Goal: Task Accomplishment & Management: Complete application form

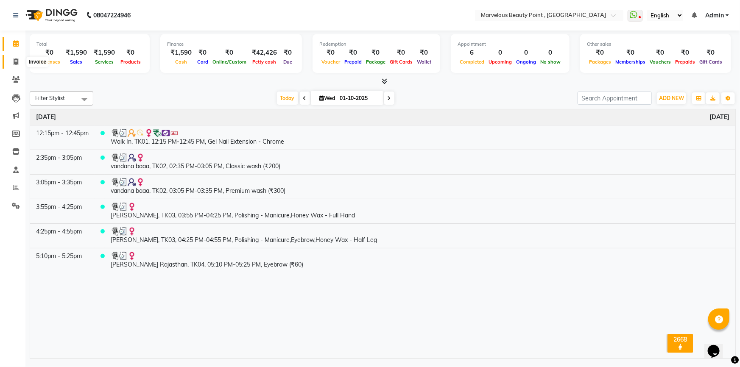
click at [14, 61] on icon at bounding box center [16, 61] width 5 height 6
select select "6391"
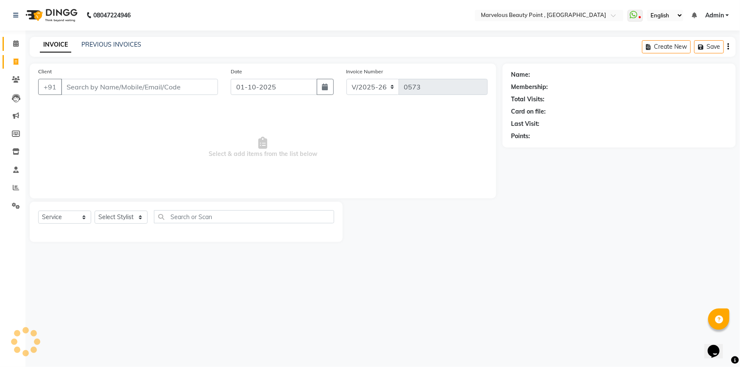
select select "V"
select select "48482"
click at [77, 81] on input "Client" at bounding box center [139, 87] width 157 height 16
type input "h"
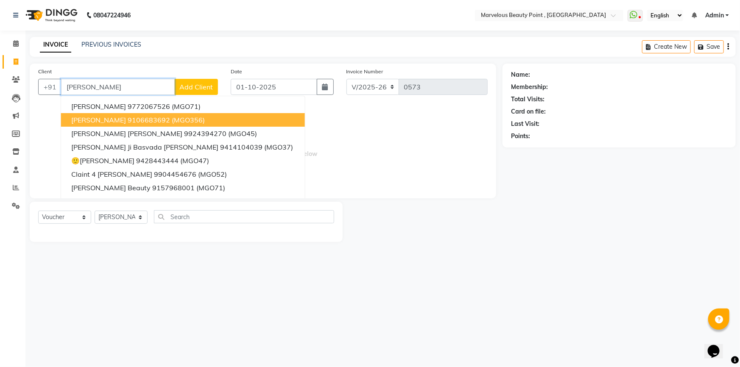
click at [126, 122] on span "[PERSON_NAME]" at bounding box center [98, 120] width 55 height 8
type input "9106683692"
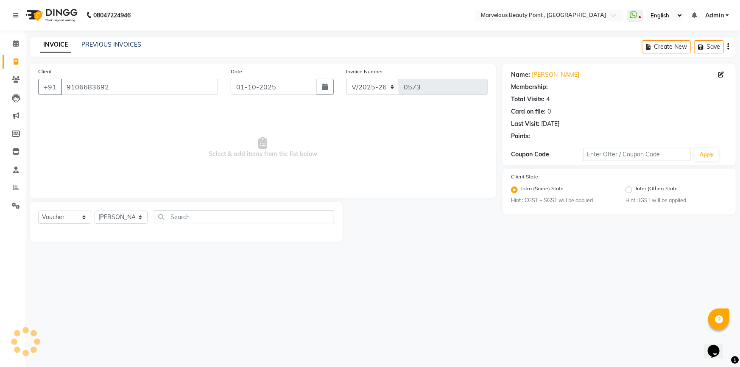
select select "1: Object"
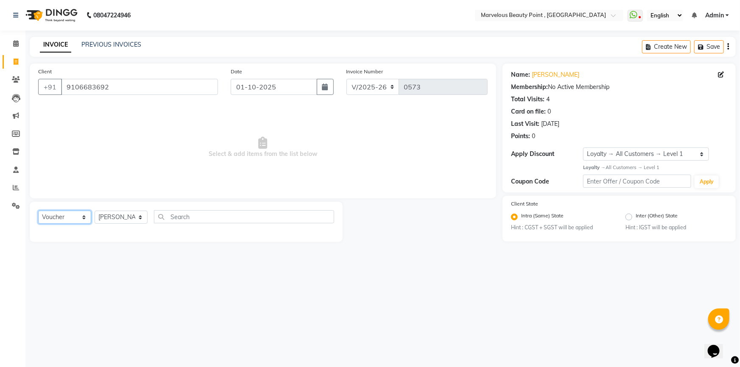
click at [57, 214] on select "Select Service Product Membership Package Voucher Prepaid Gift Card" at bounding box center [64, 217] width 53 height 13
select select "product"
click at [38, 211] on select "Select Service Product Membership Package Voucher Prepaid Gift Card" at bounding box center [64, 217] width 53 height 13
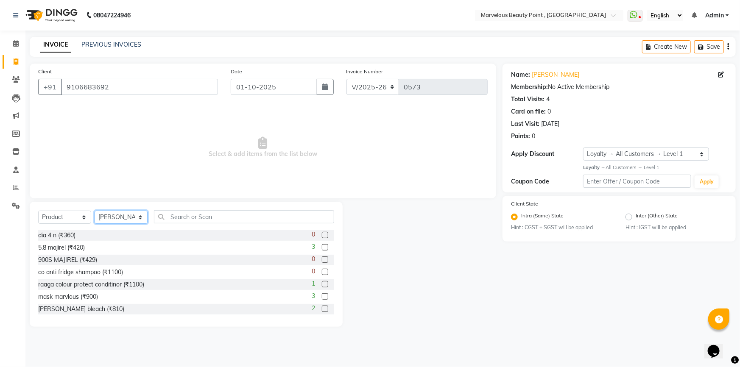
click at [125, 215] on select "Select Stylist [PERSON_NAME] [PERSON_NAME] [PERSON_NAME]" at bounding box center [121, 217] width 53 height 13
select select "68223"
click at [95, 211] on select "Select Stylist [PERSON_NAME] [PERSON_NAME] [PERSON_NAME]" at bounding box center [121, 217] width 53 height 13
click at [191, 214] on input "text" at bounding box center [244, 216] width 180 height 13
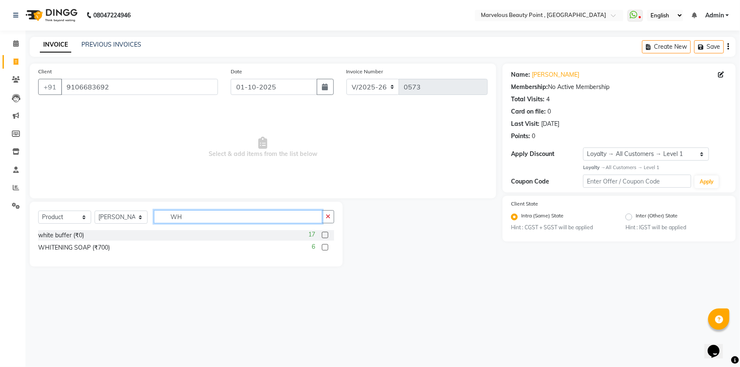
type input "W"
type input "w"
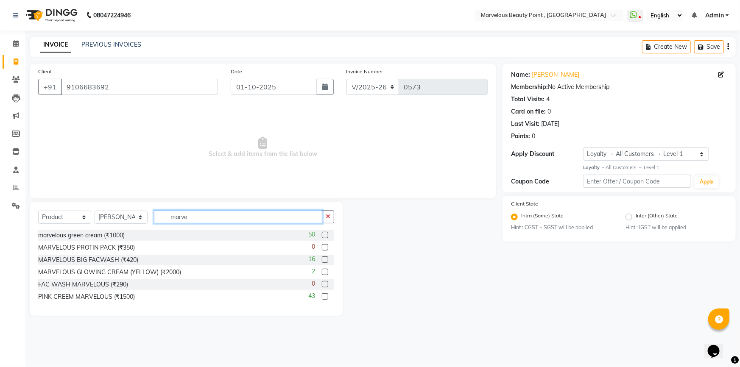
type input "marve"
click at [139, 236] on div "marvelous green cream (₹1000) 50" at bounding box center [186, 235] width 296 height 11
click at [325, 236] on label at bounding box center [325, 235] width 6 height 6
click at [325, 236] on input "checkbox" at bounding box center [325, 236] width 6 height 6
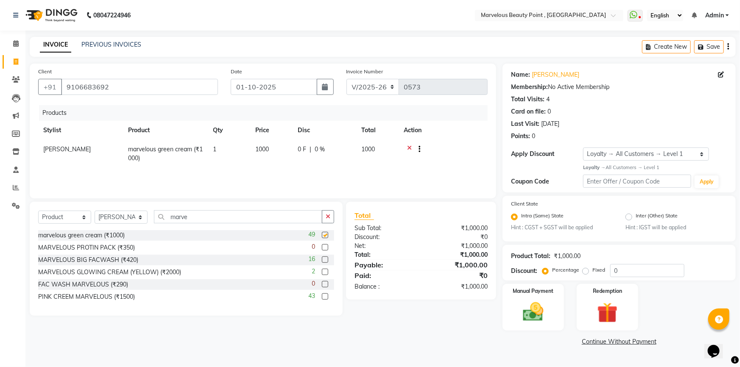
checkbox input "false"
click at [207, 216] on input "marve" at bounding box center [238, 216] width 168 height 13
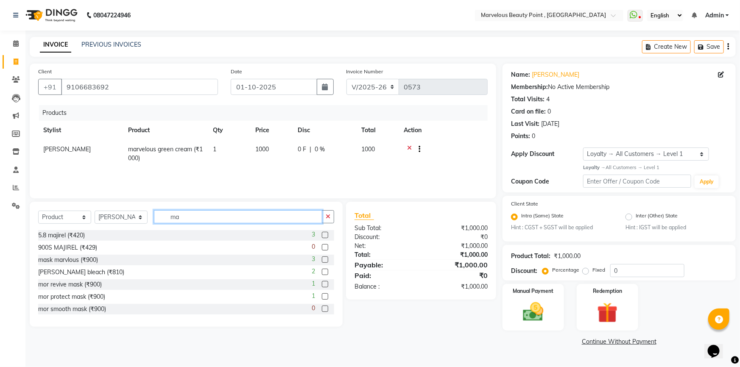
type input "m"
click at [186, 216] on input "face" at bounding box center [238, 216] width 168 height 13
type input "f"
type input "[PERSON_NAME]"
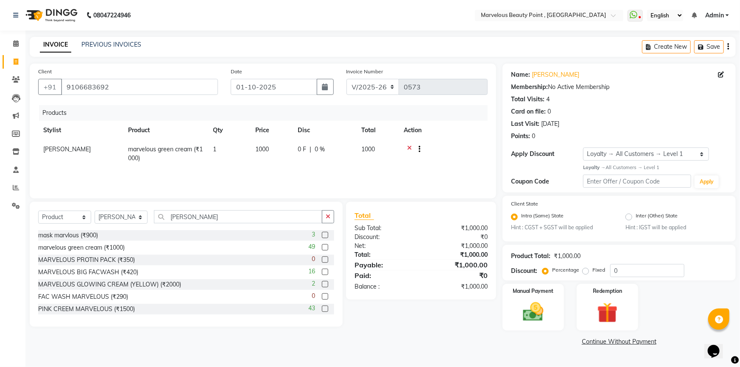
click at [322, 271] on label at bounding box center [325, 272] width 6 height 6
click at [322, 271] on input "checkbox" at bounding box center [325, 273] width 6 height 6
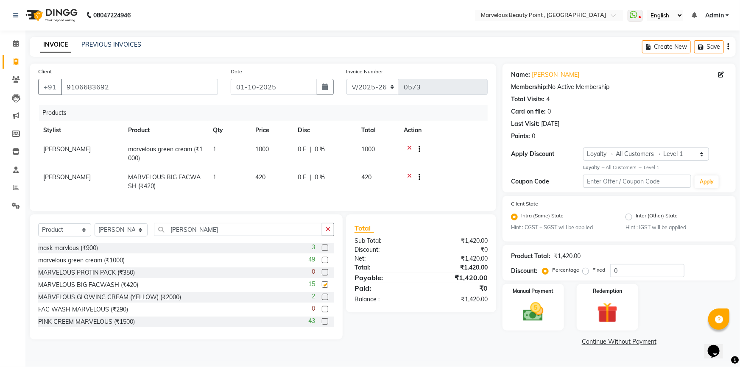
checkbox input "false"
click at [270, 143] on td "1000" at bounding box center [271, 154] width 42 height 28
select select "68223"
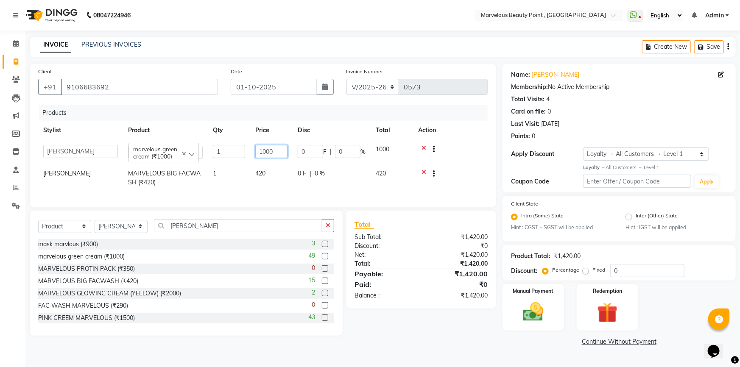
click at [281, 151] on input "1000" at bounding box center [271, 151] width 32 height 13
type input "1"
type input "1100"
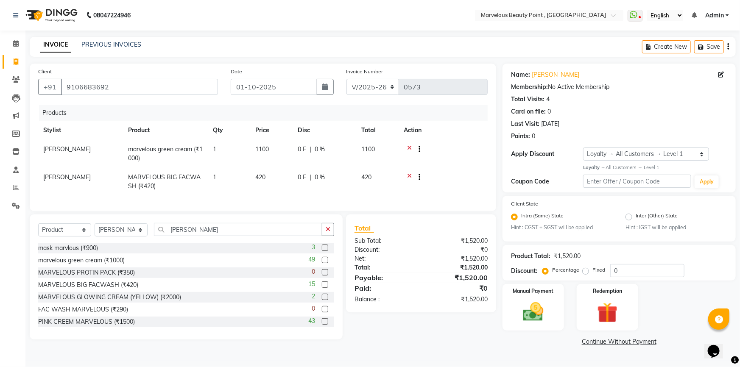
click at [396, 298] on div "Total Sub Total: ₹1,520.00 Discount: ₹0 Net: ₹1,520.00 Total: ₹1,520.00 Payable…" at bounding box center [420, 263] width 133 height 81
click at [526, 310] on img at bounding box center [533, 312] width 35 height 25
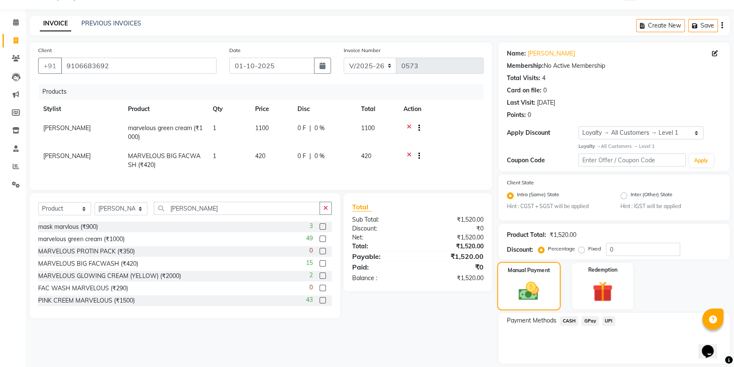
scroll to position [48, 0]
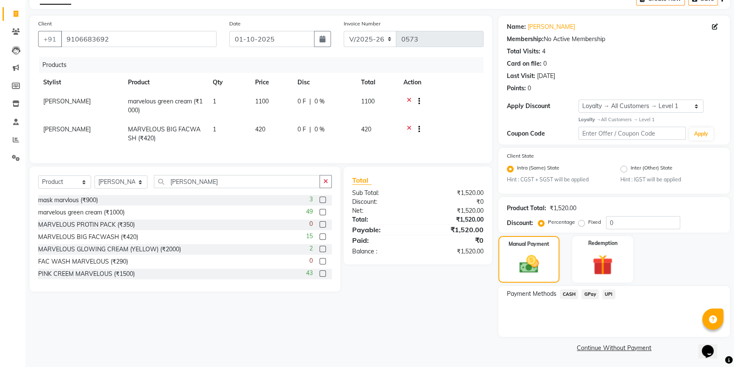
click at [330, 188] on button "button" at bounding box center [326, 181] width 12 height 13
click at [595, 347] on link "Continue Without Payment" at bounding box center [614, 348] width 228 height 9
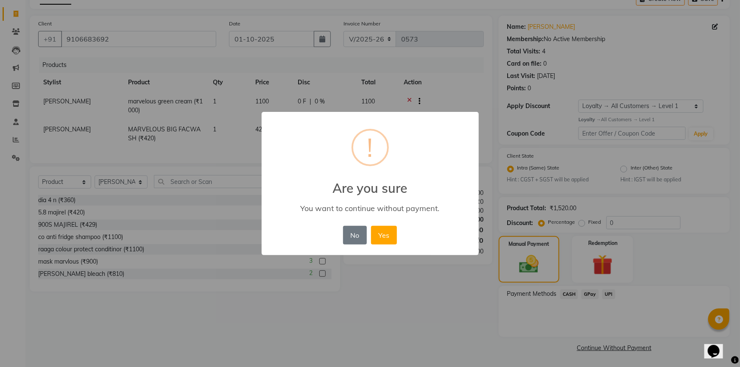
drag, startPoint x: 455, startPoint y: 287, endPoint x: 415, endPoint y: 242, distance: 60.7
click at [424, 266] on div "× ! Are you sure You want to continue without payment. No No Yes" at bounding box center [370, 183] width 740 height 367
click at [353, 236] on button "No" at bounding box center [355, 235] width 24 height 19
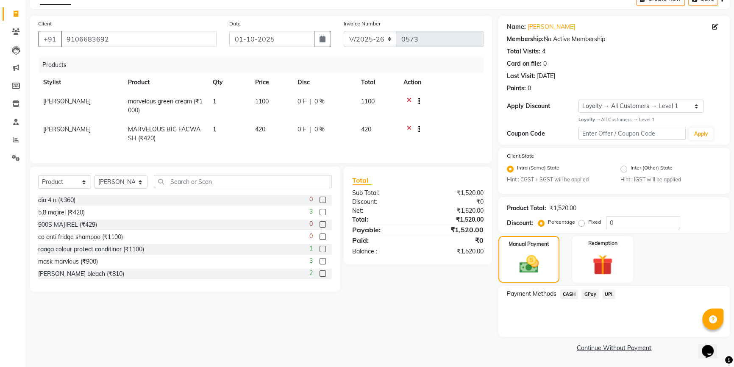
click at [612, 294] on span "UPI" at bounding box center [608, 294] width 13 height 10
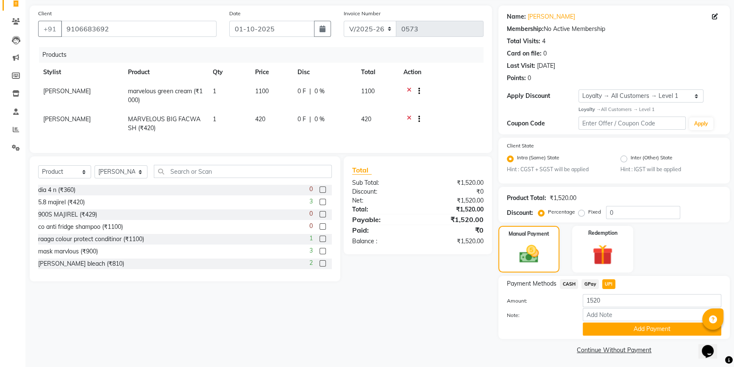
scroll to position [60, 0]
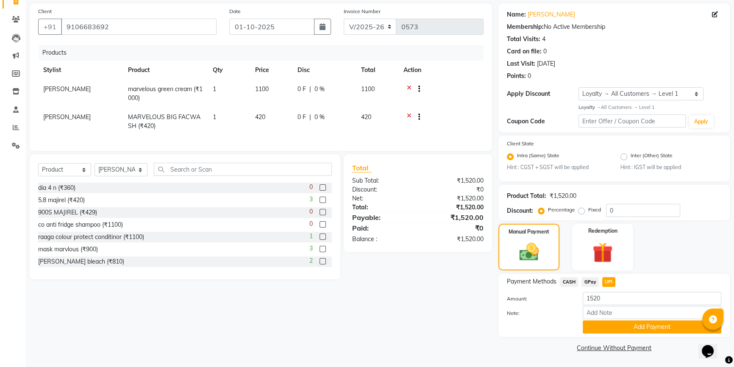
click at [616, 347] on link "Continue Without Payment" at bounding box center [614, 348] width 228 height 9
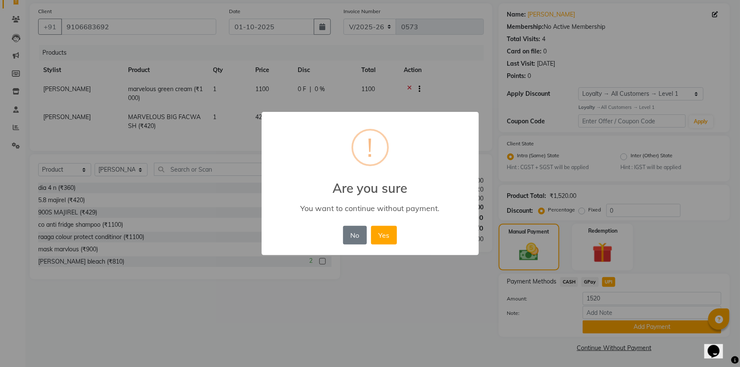
click at [376, 224] on div "No No Yes" at bounding box center [370, 235] width 58 height 23
click at [394, 233] on button "Yes" at bounding box center [384, 235] width 26 height 19
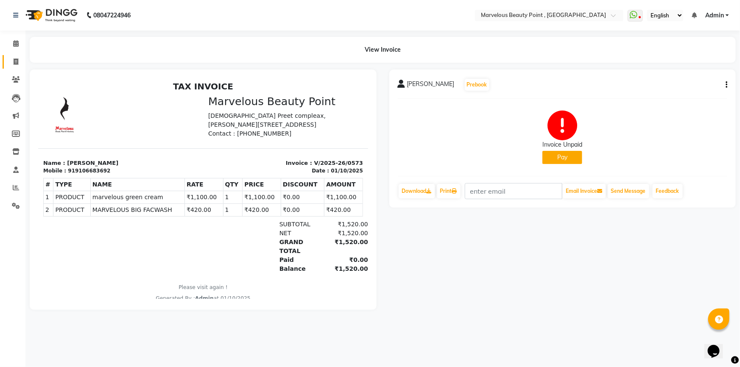
click at [18, 59] on span at bounding box center [15, 62] width 15 height 10
select select "6391"
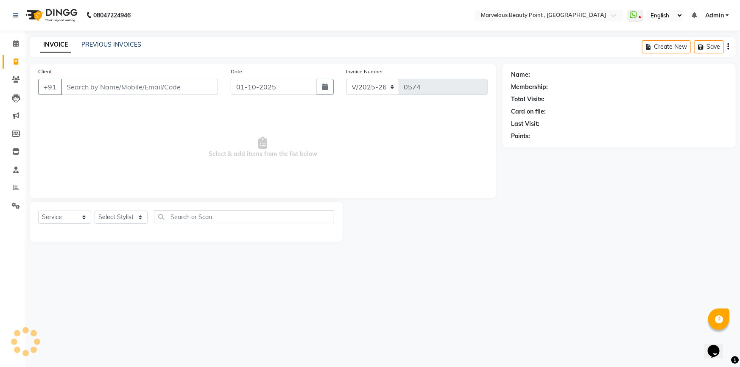
select select "V"
select select "48482"
click at [12, 46] on span at bounding box center [15, 44] width 15 height 10
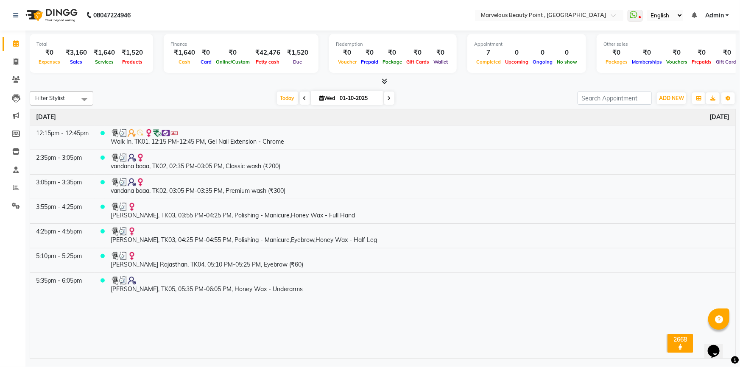
click at [388, 99] on icon at bounding box center [388, 98] width 3 height 5
type input "02-10-2025"
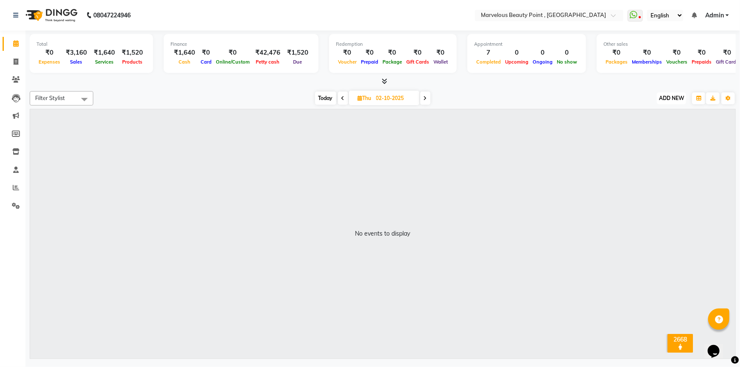
click at [666, 95] on span "ADD NEW" at bounding box center [671, 98] width 25 height 6
click at [662, 114] on button "Add Appointment" at bounding box center [652, 113] width 67 height 11
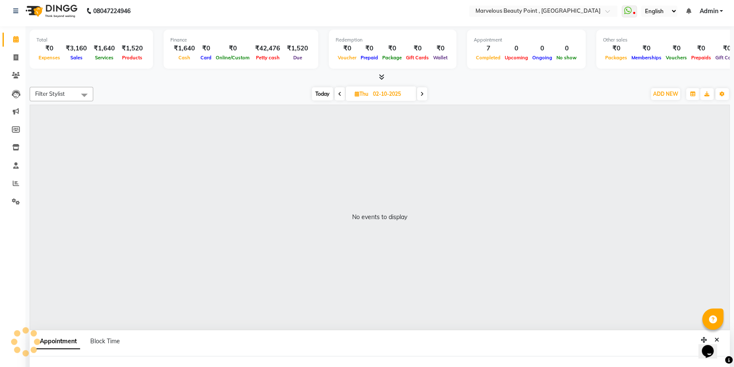
select select "tentative"
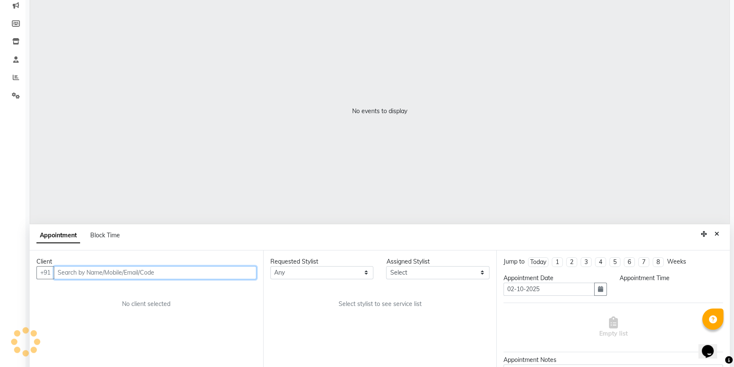
select select "600"
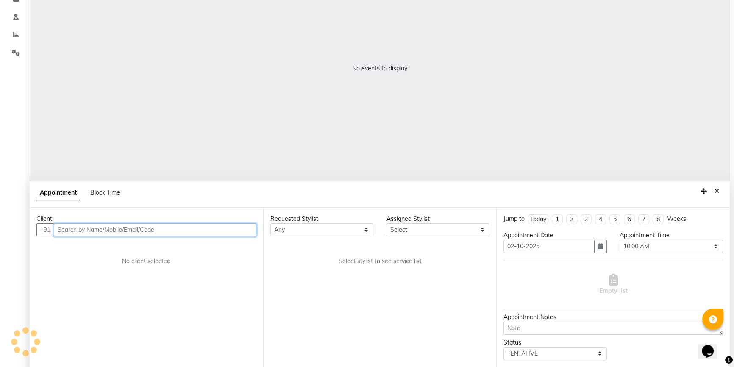
scroll to position [159, 0]
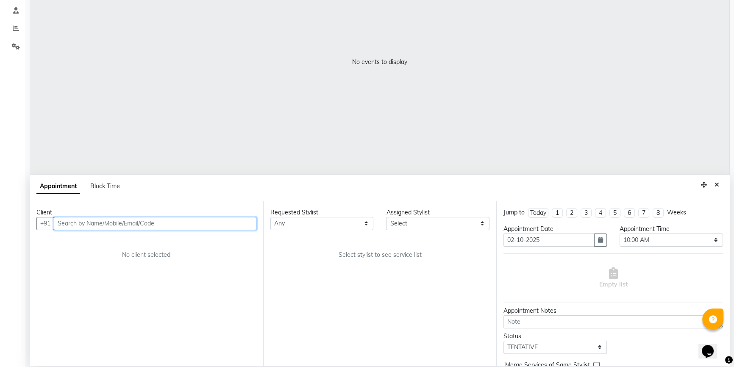
click at [147, 225] on input "text" at bounding box center [155, 223] width 203 height 13
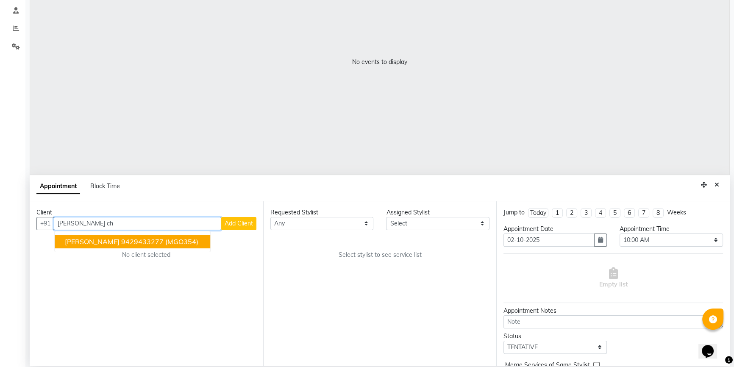
click at [121, 240] on button "[PERSON_NAME] 9429433277 (MGO354)" at bounding box center [133, 242] width 156 height 14
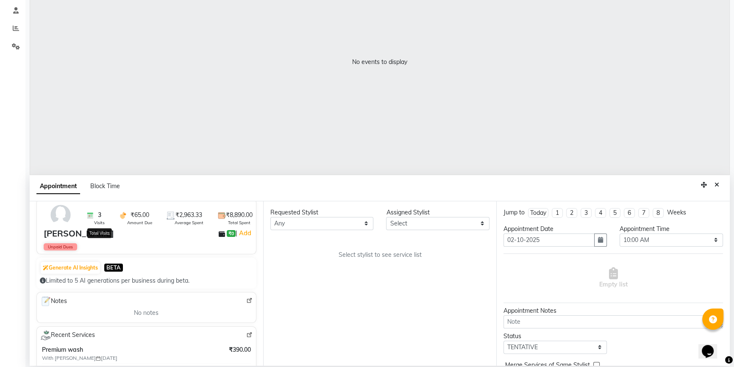
scroll to position [0, 0]
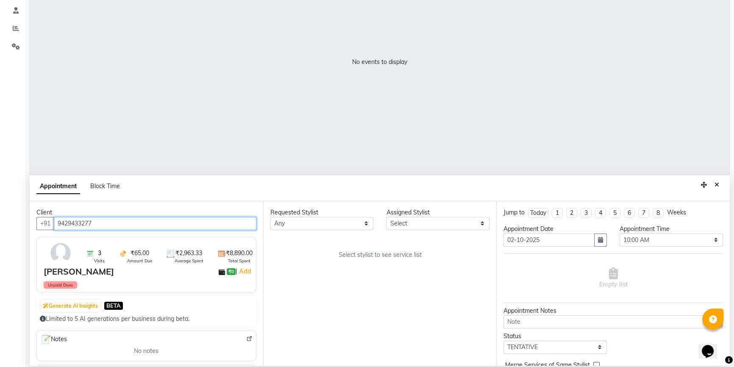
type input "9429433277"
click at [75, 281] on span "Unpaid Dues" at bounding box center [60, 284] width 33 height 7
click at [227, 275] on div "₹0 | Add" at bounding box center [240, 271] width 26 height 9
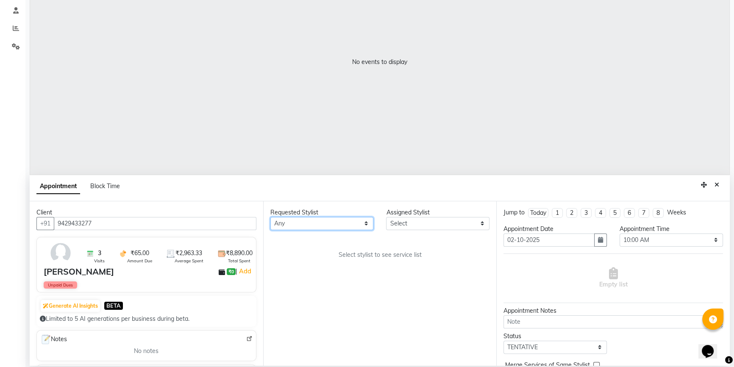
click at [308, 225] on select "Any [PERSON_NAME] [PERSON_NAME] [PERSON_NAME]" at bounding box center [321, 223] width 103 height 13
select select "48482"
click at [270, 217] on select "Any [PERSON_NAME] [PERSON_NAME] [PERSON_NAME]" at bounding box center [321, 223] width 103 height 13
select select "48482"
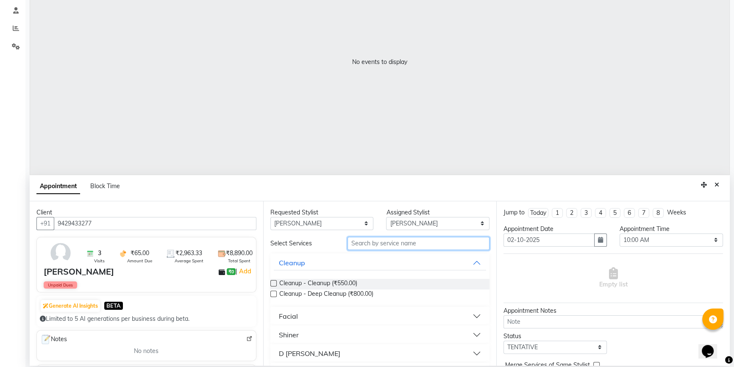
click at [368, 241] on input "text" at bounding box center [419, 243] width 142 height 13
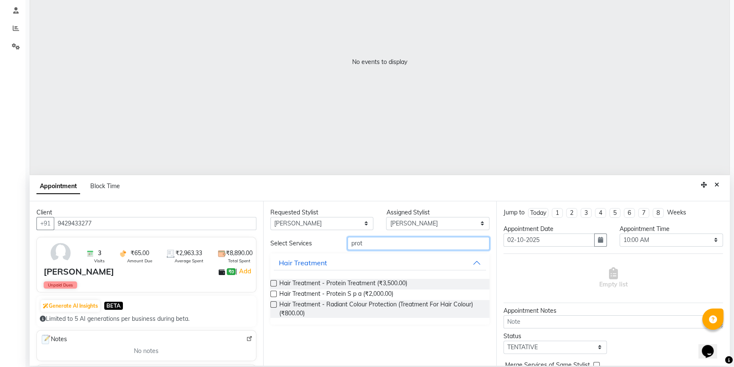
type input "prot"
click at [272, 282] on label at bounding box center [273, 283] width 6 height 6
click at [272, 282] on input "checkbox" at bounding box center [273, 284] width 6 height 6
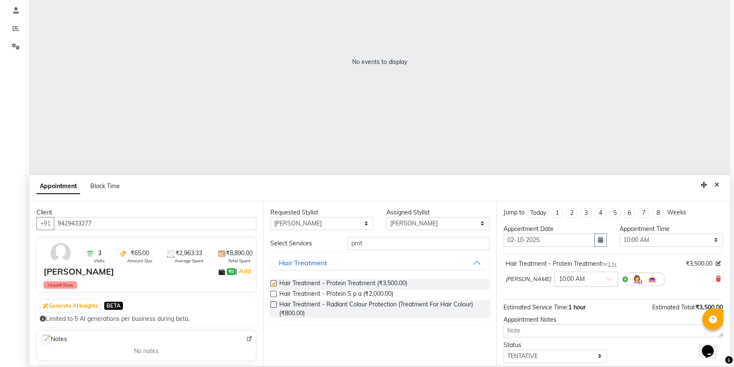
checkbox input "false"
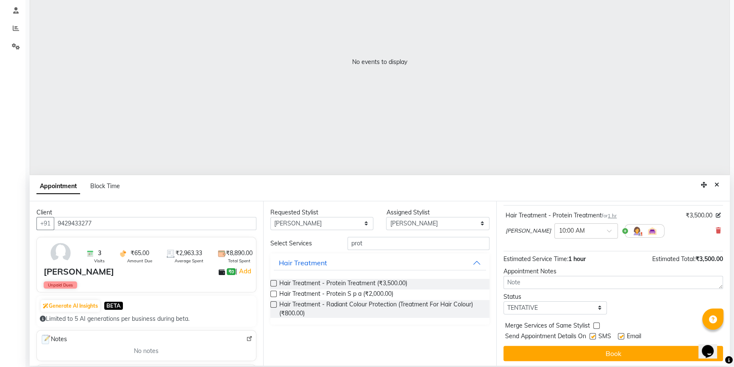
scroll to position [50, 0]
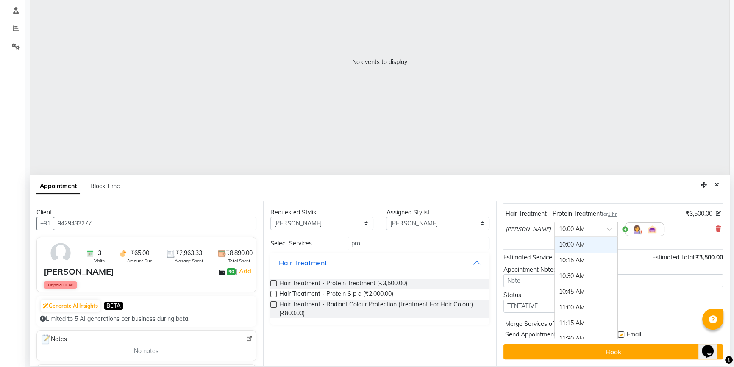
click at [576, 226] on input "text" at bounding box center [577, 228] width 37 height 9
click at [562, 260] on div "02:00 PM" at bounding box center [586, 262] width 63 height 16
click at [616, 350] on button "Book" at bounding box center [613, 351] width 220 height 15
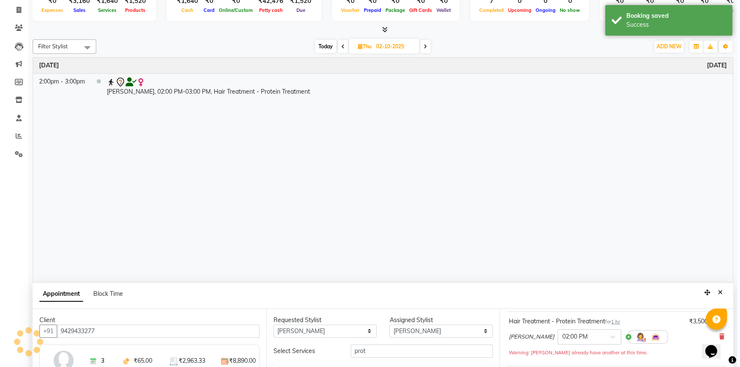
scroll to position [0, 0]
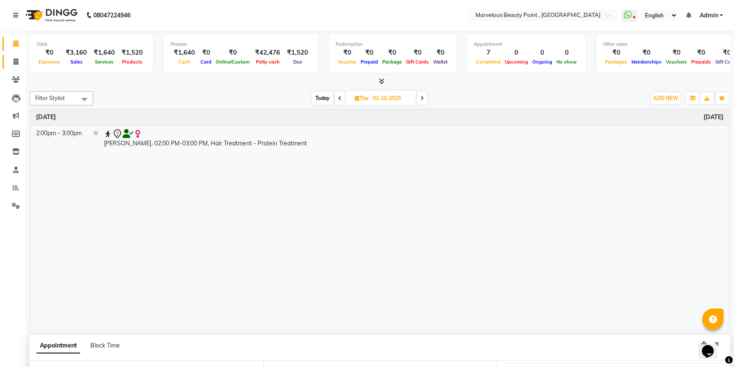
click at [207, 153] on div "Time Event [DATE] 2:00pm - 3:00pm [PERSON_NAME], 02:00 PM-03:00 PM, Hair Treatm…" at bounding box center [379, 221] width 699 height 225
click at [14, 64] on icon at bounding box center [16, 61] width 5 height 6
select select "service"
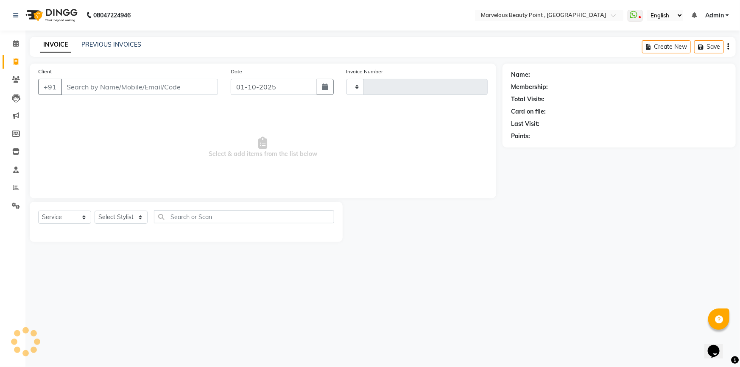
type input "0574"
select select "6391"
select select "V"
select select "48482"
click at [92, 88] on input "Client" at bounding box center [139, 87] width 157 height 16
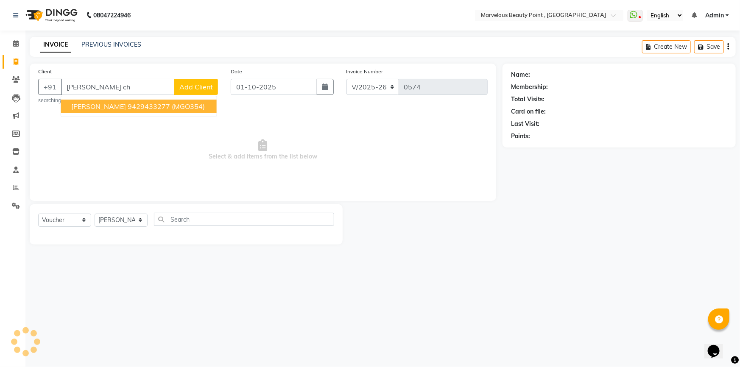
click at [78, 105] on span "[PERSON_NAME]" at bounding box center [98, 106] width 55 height 8
type input "9"
click at [82, 104] on span "[PERSON_NAME]" at bounding box center [98, 106] width 55 height 8
type input "9429433277"
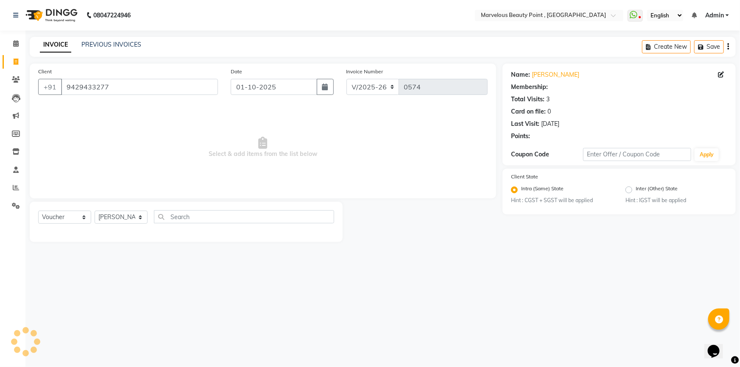
select select "1: Object"
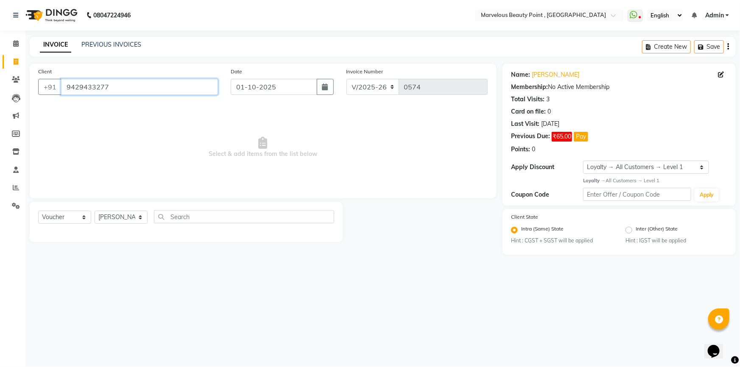
click at [150, 83] on input "9429433277" at bounding box center [139, 87] width 157 height 16
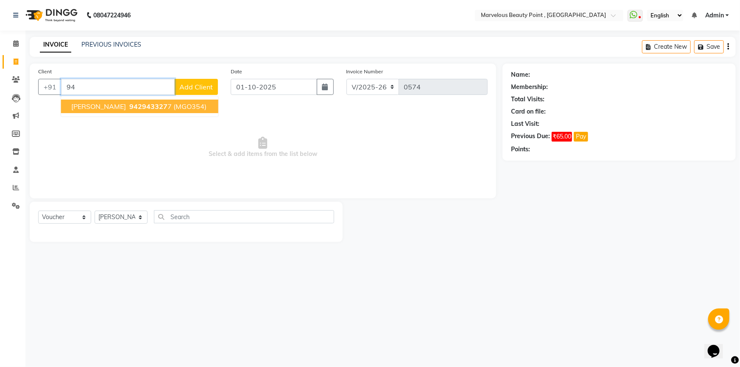
type input "9"
click at [172, 103] on span "(MGO709)" at bounding box center [188, 106] width 33 height 8
type input "9426084160"
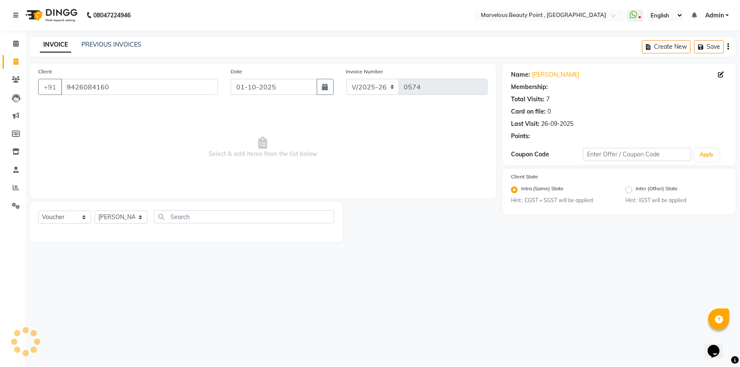
select select "1: Object"
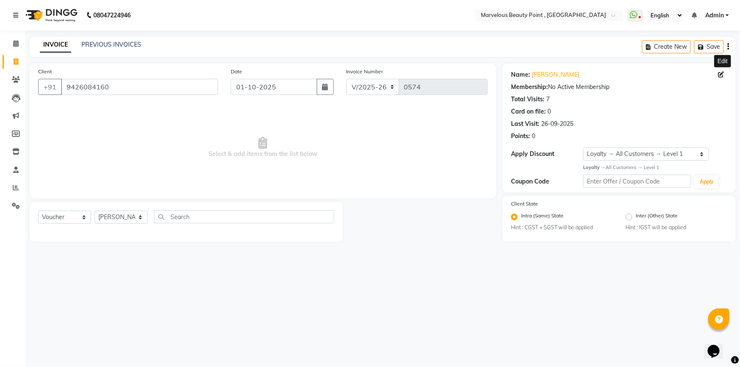
click at [720, 76] on icon at bounding box center [721, 75] width 6 height 6
select select "[DEMOGRAPHIC_DATA]"
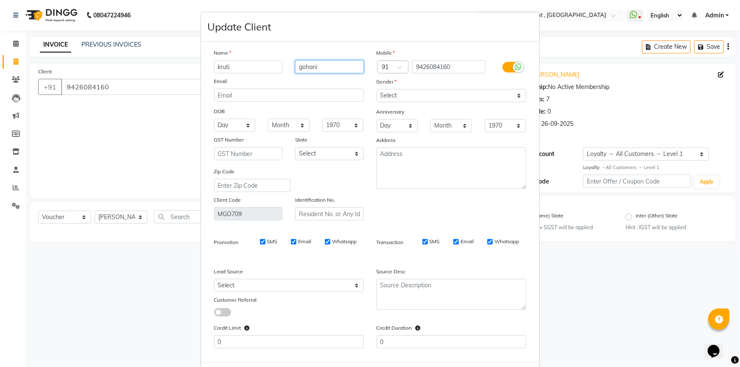
click at [307, 66] on input "gohani" at bounding box center [329, 66] width 69 height 13
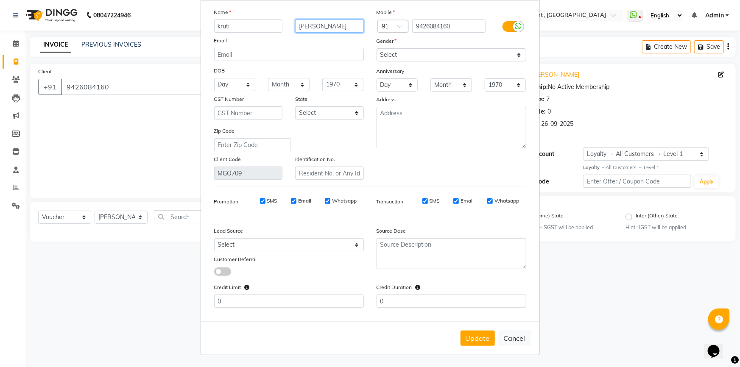
scroll to position [43, 0]
type input "[PERSON_NAME]"
click at [465, 337] on button "Update" at bounding box center [477, 338] width 34 height 15
select select
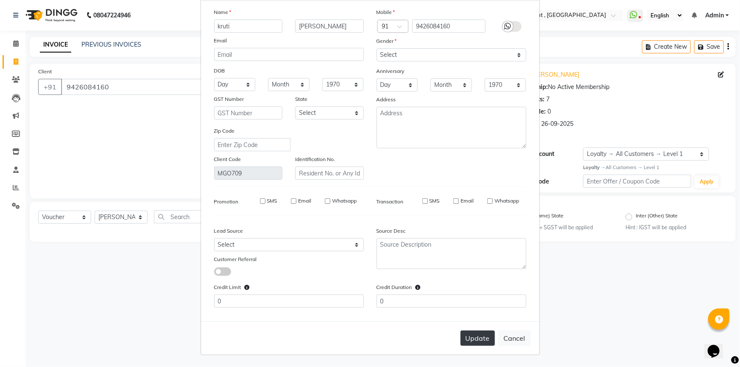
select select
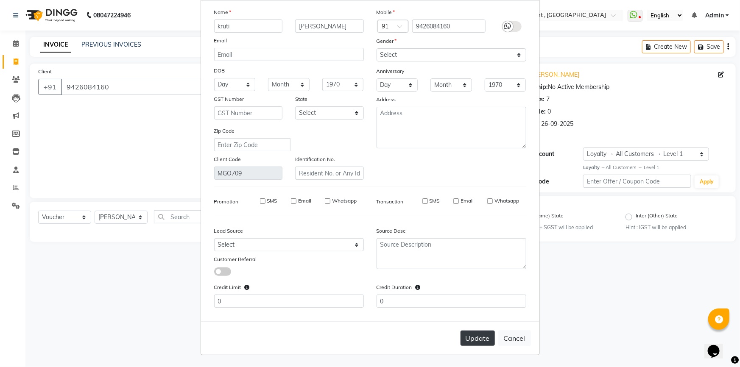
checkbox input "false"
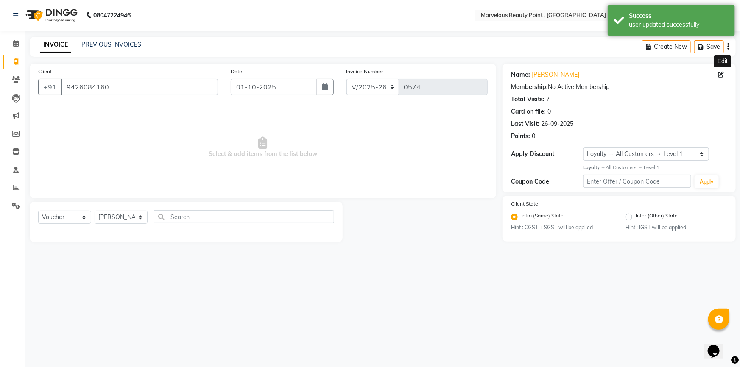
select select "1: Object"
click at [110, 81] on input "9426084160" at bounding box center [139, 87] width 157 height 16
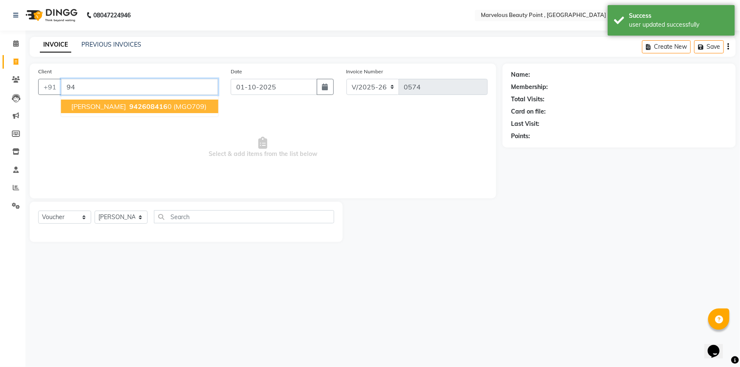
type input "9"
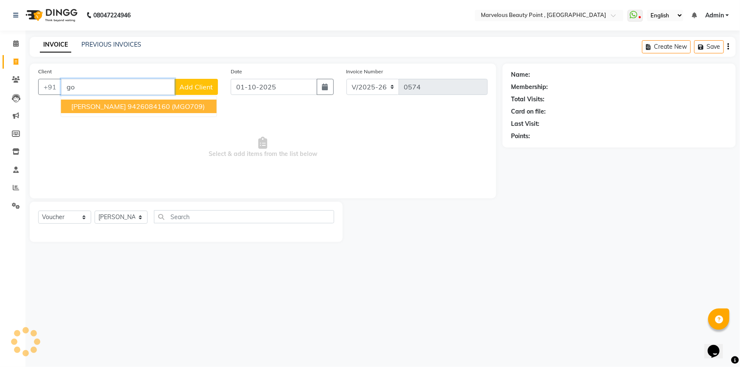
type input "g"
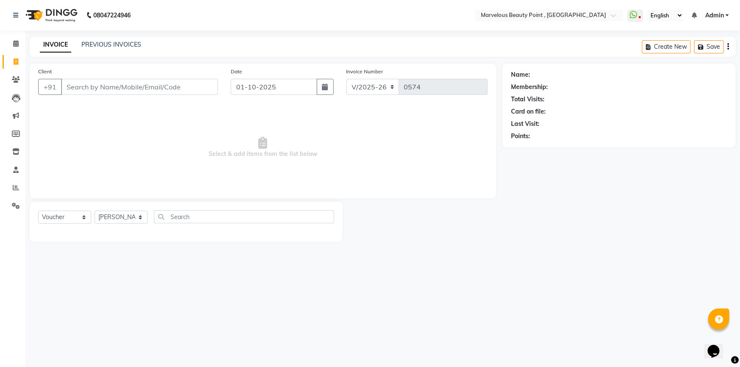
click at [18, 56] on link "Invoice" at bounding box center [13, 62] width 20 height 14
select select "service"
type input "0574"
select select "6391"
select select "V"
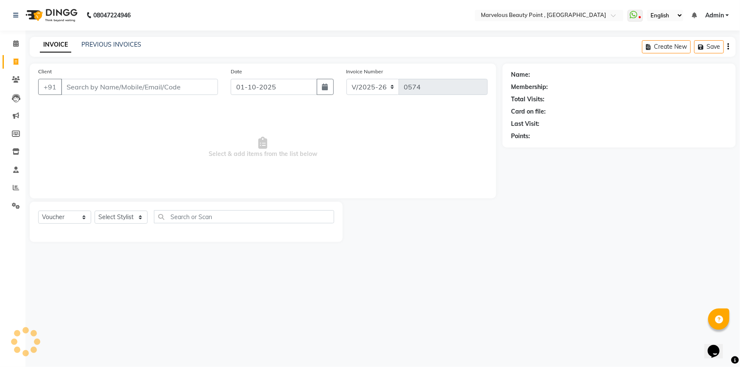
select select "48482"
click at [18, 41] on icon at bounding box center [16, 43] width 6 height 6
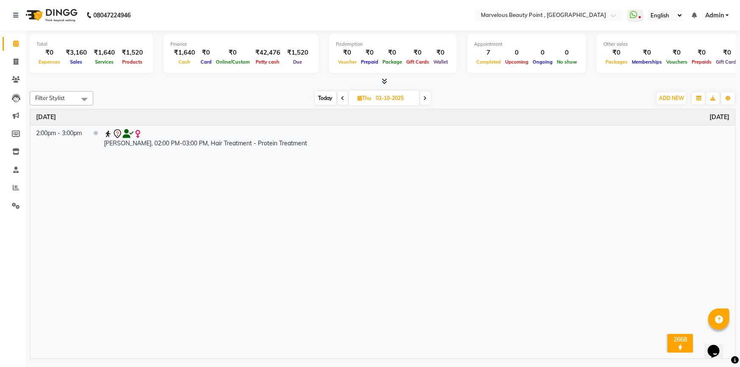
click at [344, 97] on span at bounding box center [343, 98] width 10 height 13
type input "01-10-2025"
